Goal: Task Accomplishment & Management: Use online tool/utility

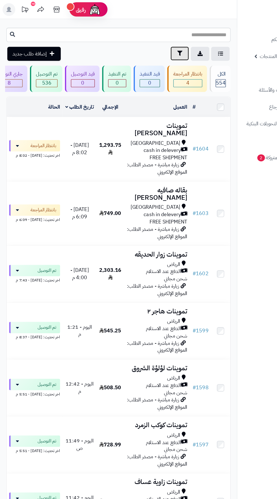
click at [161, 46] on icon "button" at bounding box center [160, 47] width 5 height 5
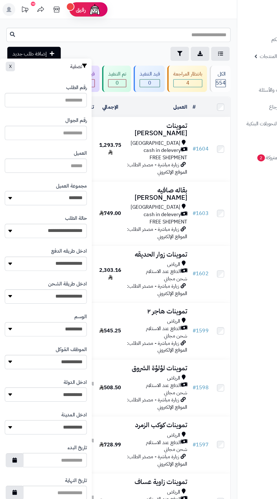
click at [66, 177] on select "**********" at bounding box center [40, 176] width 73 height 13
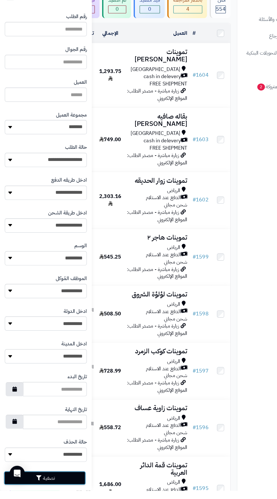
click at [67, 487] on button "تصفية" at bounding box center [39, 488] width 73 height 12
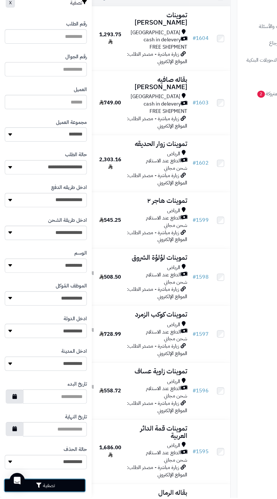
scroll to position [50, 0]
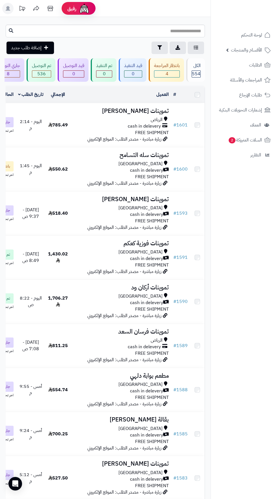
scroll to position [0, -32]
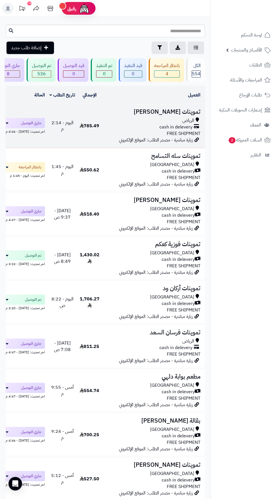
click at [174, 120] on div "الرياض" at bounding box center [152, 120] width 96 height 7
